Goal: Task Accomplishment & Management: Use online tool/utility

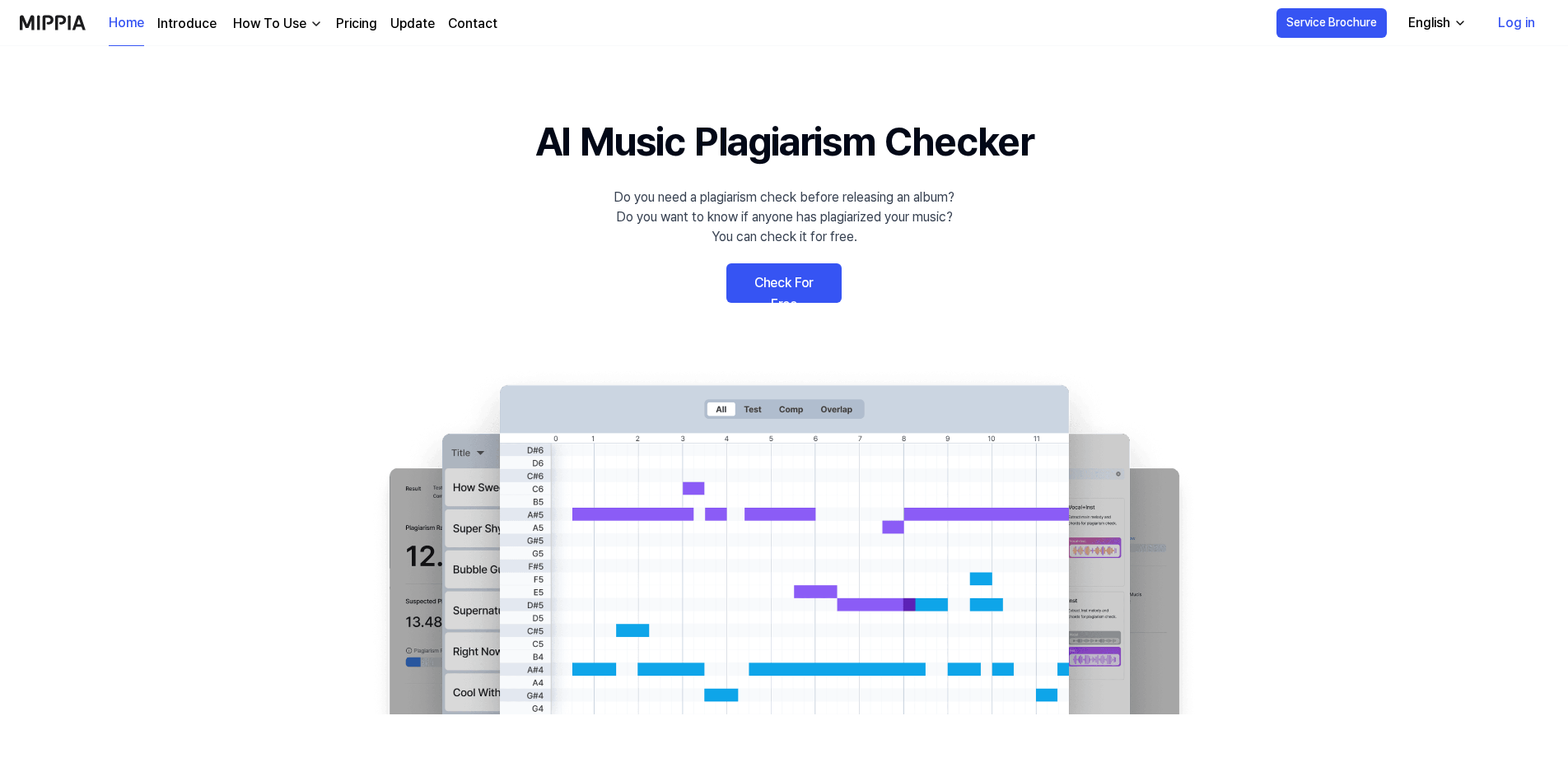
click at [776, 282] on link "Check For Free" at bounding box center [784, 283] width 115 height 40
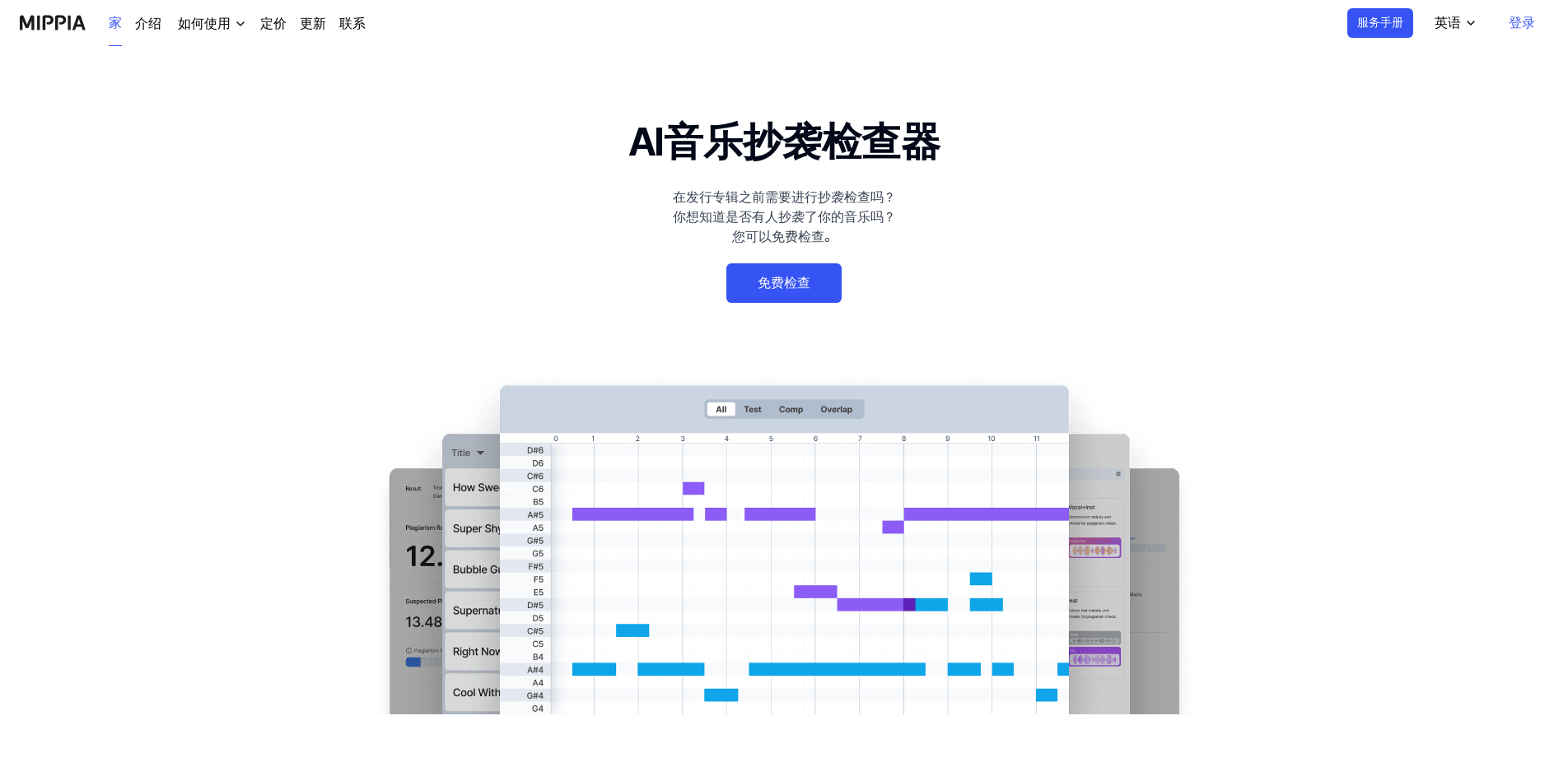
click at [468, 165] on 배너 "AI音乐抄袭检查器 在发行专辑之前需要进行抄袭检查吗？ 你想知道是否有人抄袭了你的音乐吗？ 您可以免费检查。 免费检查" at bounding box center [784, 413] width 1186 height 603
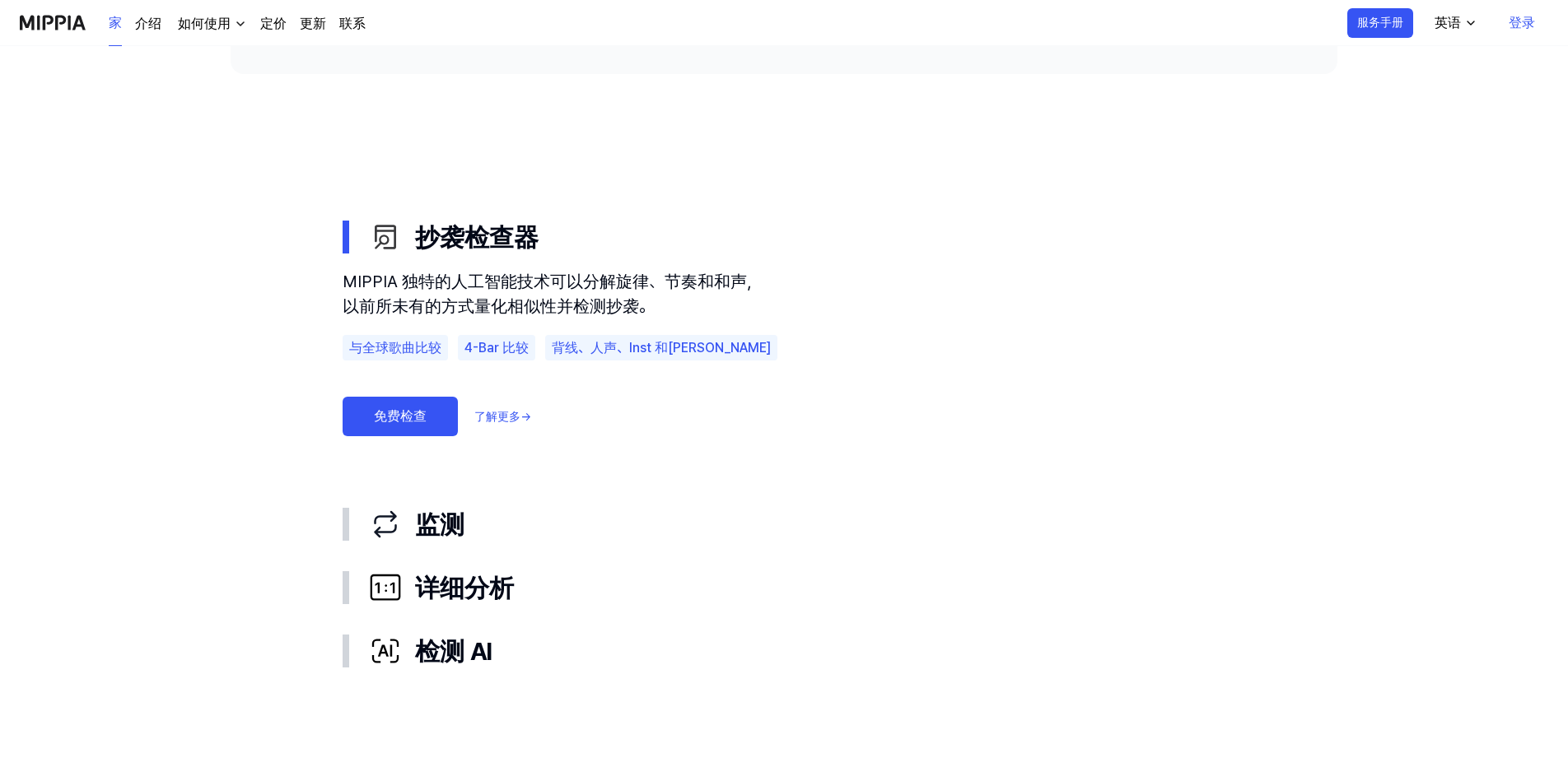
scroll to position [823, 0]
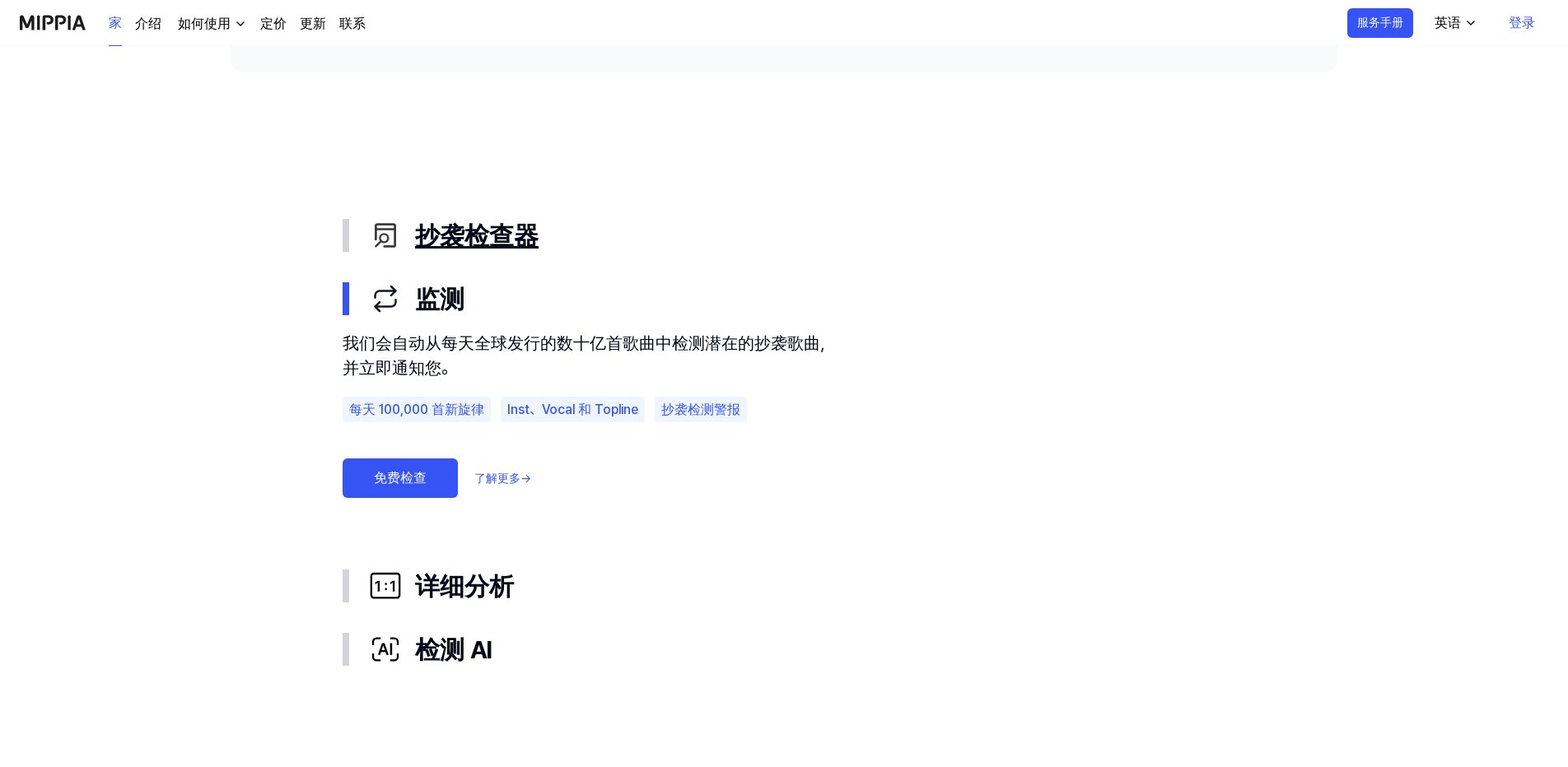
click at [369, 231] on icon "button" at bounding box center [385, 235] width 33 height 33
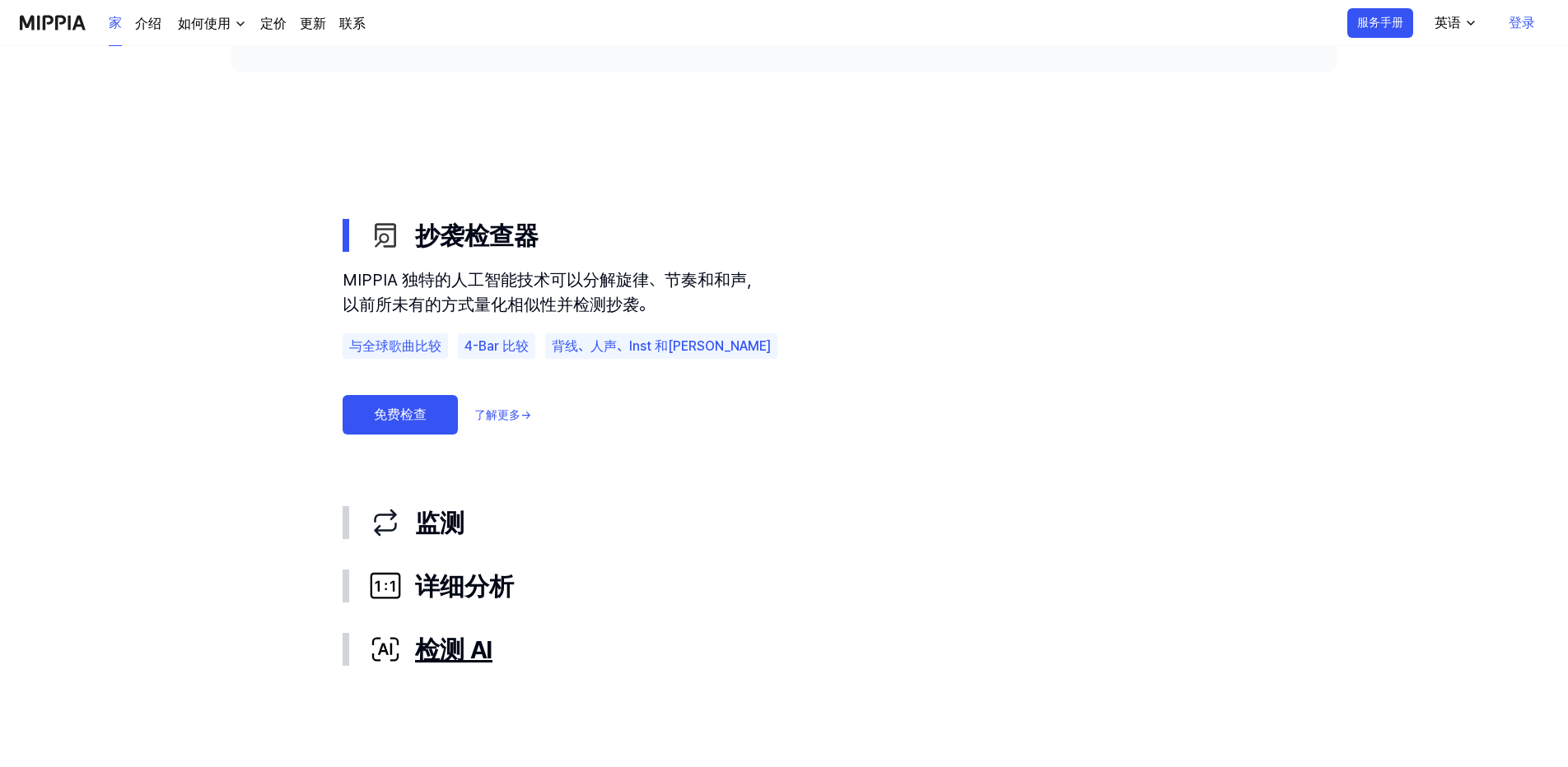
click at [445, 648] on font "检测 AI" at bounding box center [453, 650] width 77 height 37
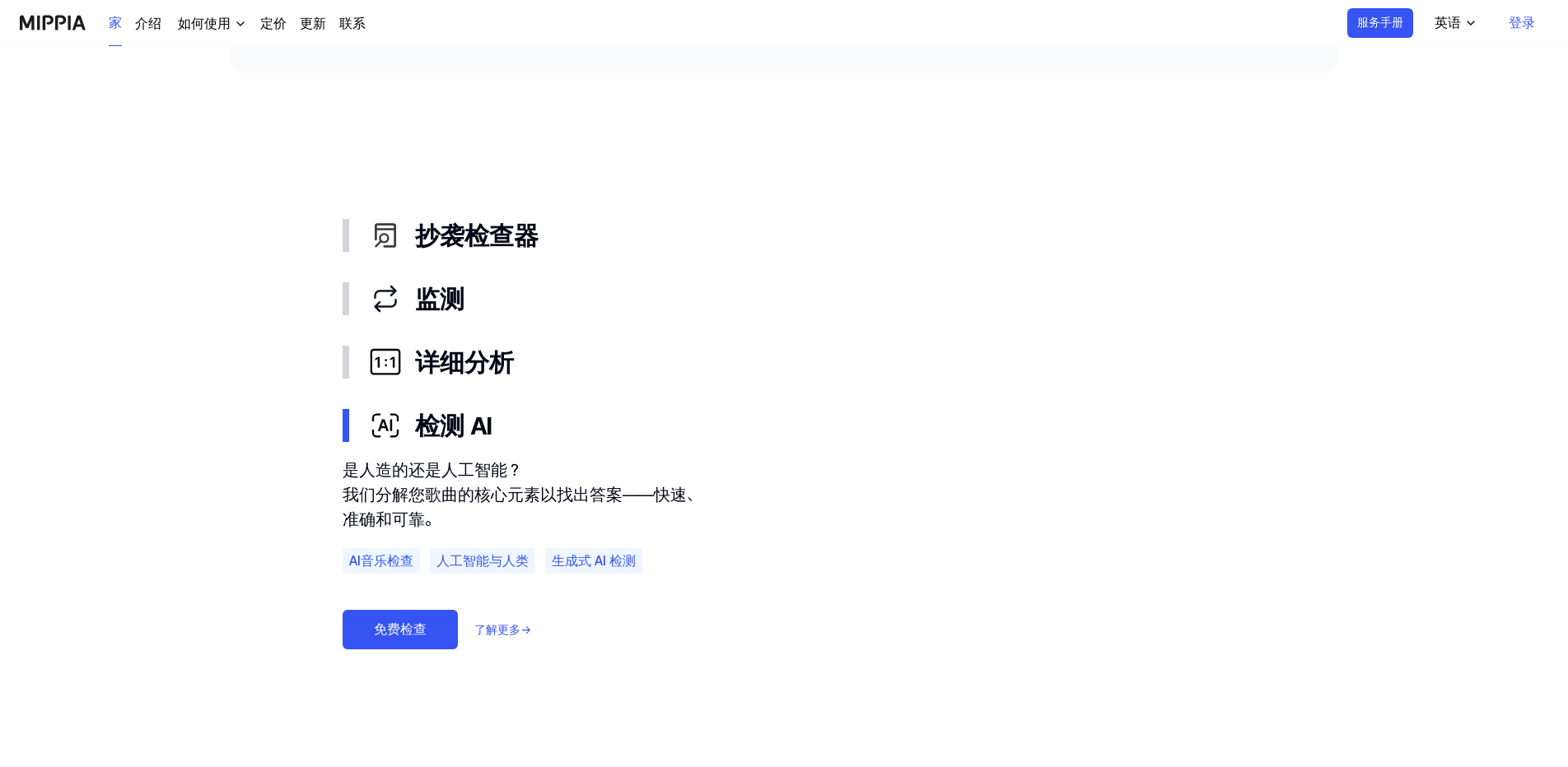
click at [418, 623] on link "免费检查" at bounding box center [400, 629] width 115 height 40
